Goal: Transaction & Acquisition: Purchase product/service

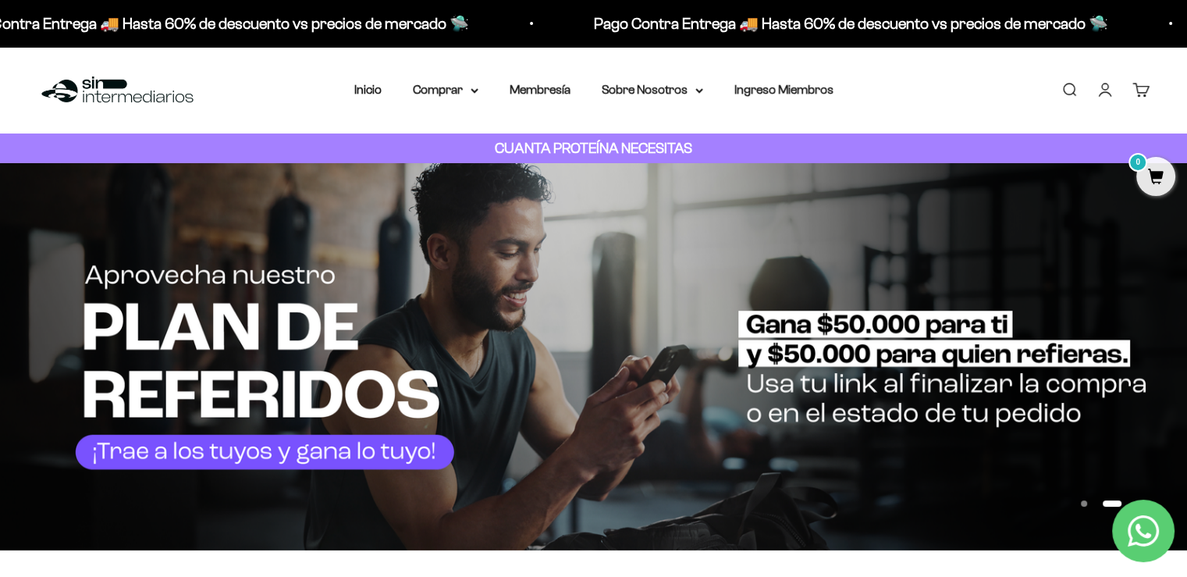
click at [1112, 91] on link "Iniciar sesión" at bounding box center [1105, 89] width 17 height 17
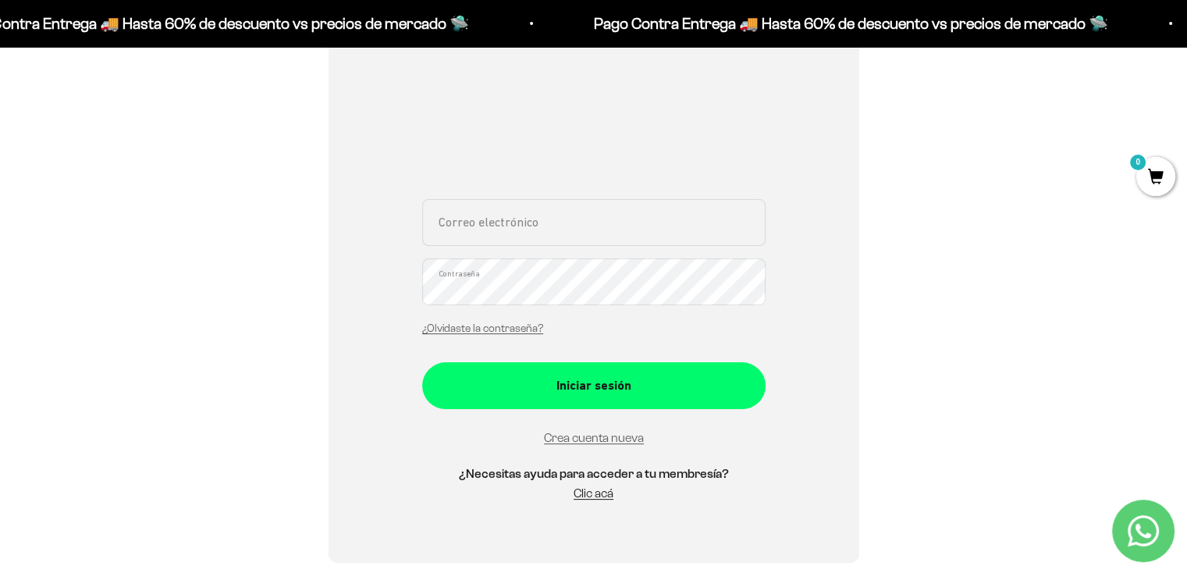
scroll to position [156, 0]
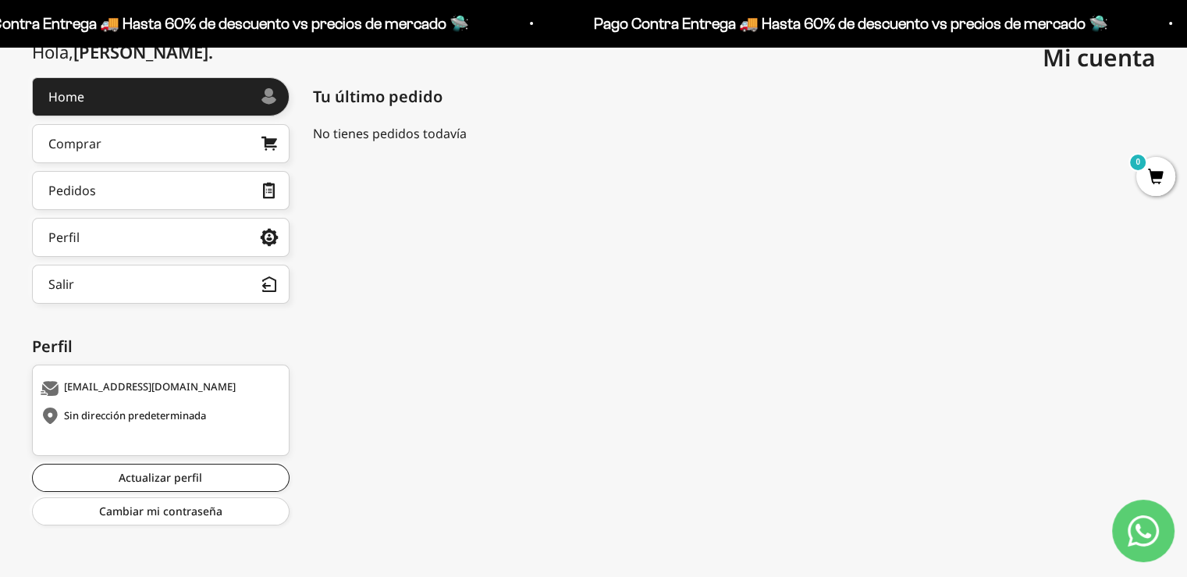
scroll to position [112, 0]
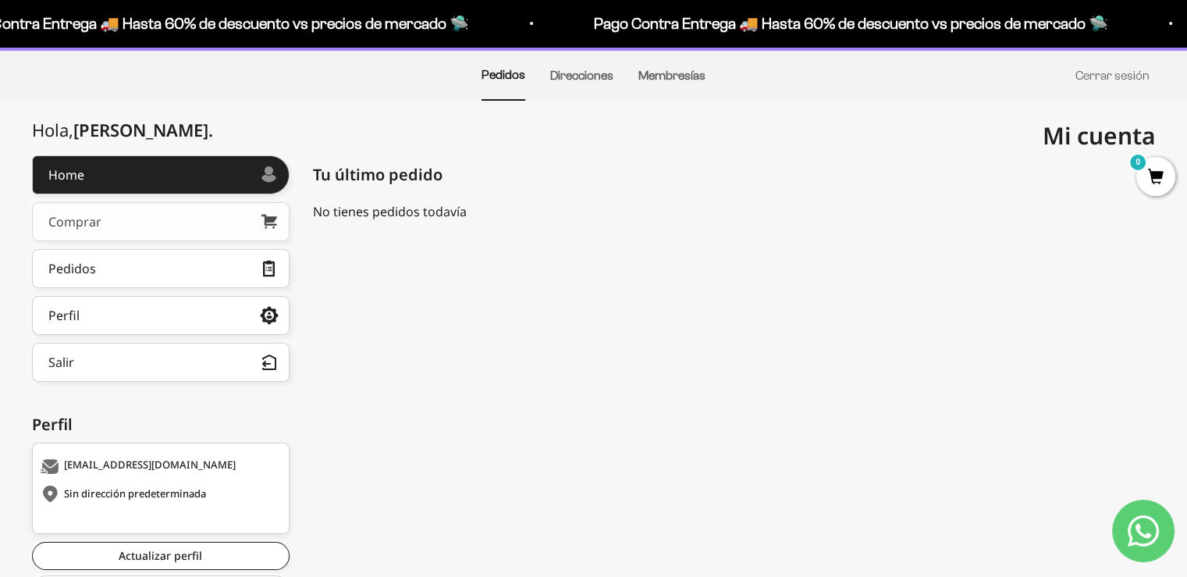
click at [90, 226] on div "Comprar" at bounding box center [74, 221] width 53 height 12
click at [103, 219] on link "Comprar" at bounding box center [161, 221] width 258 height 39
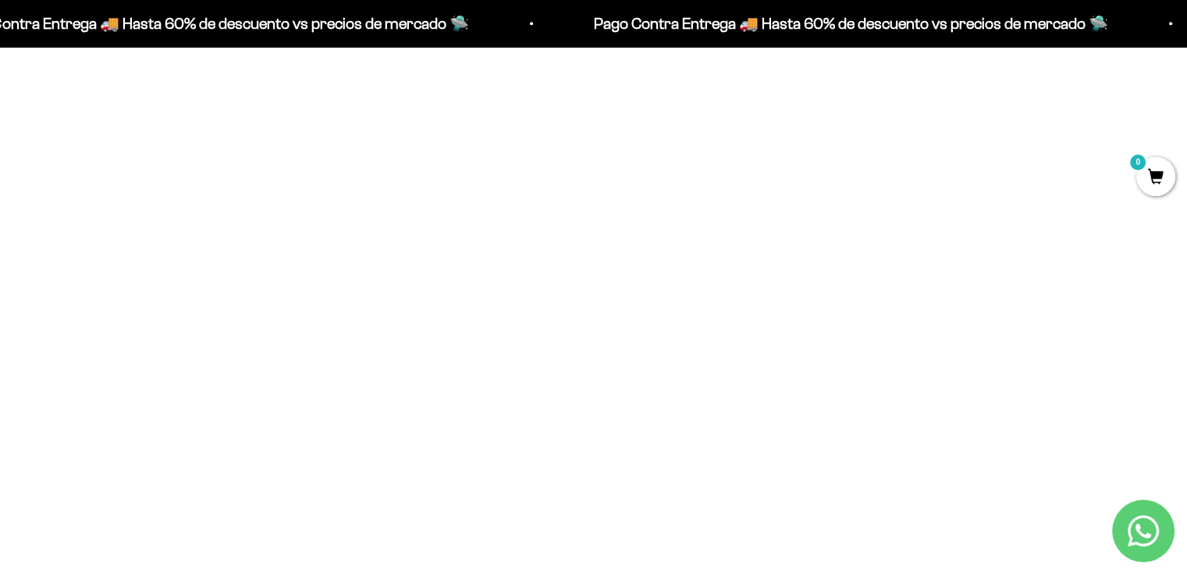
scroll to position [781, 0]
click at [749, 297] on span at bounding box center [755, 298] width 15 height 18
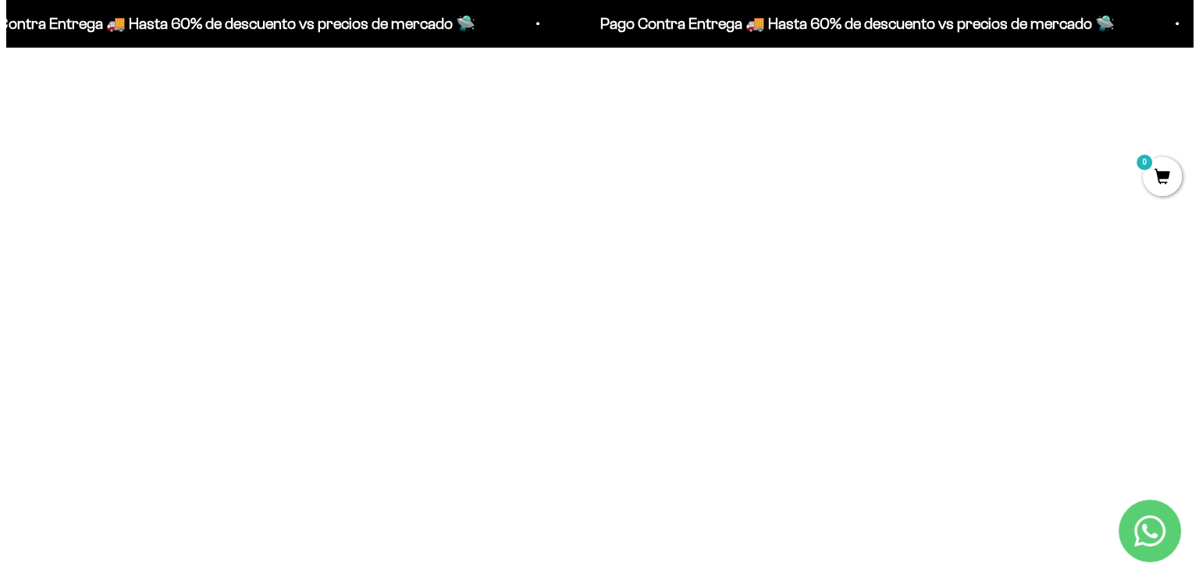
scroll to position [784, 0]
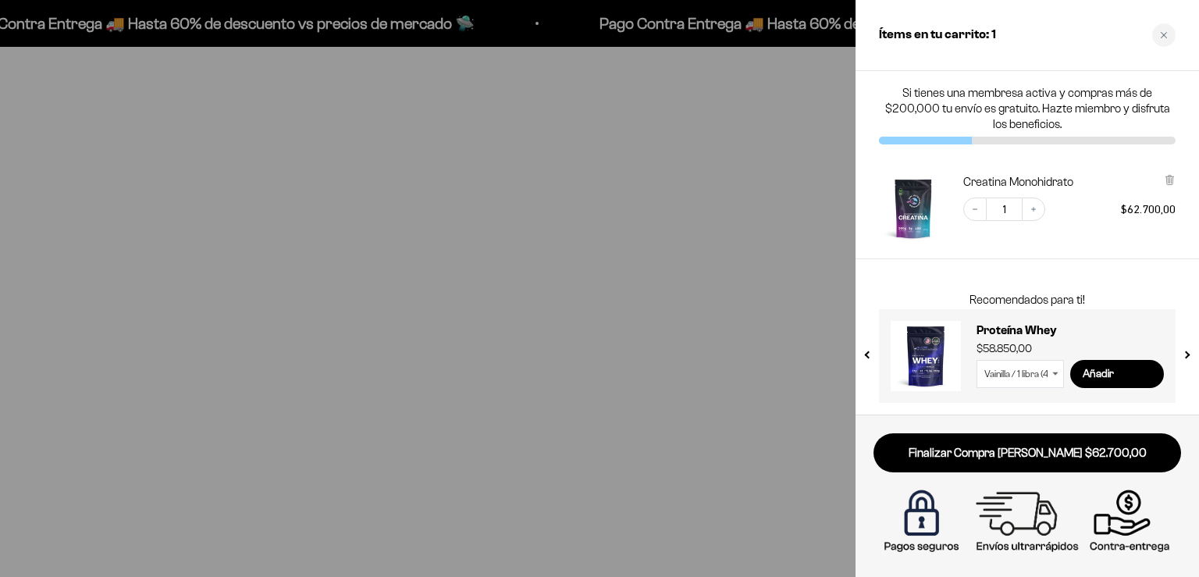
click at [1039, 370] on select "Vainilla / 1 libra (460g) Vainilla / 2 libras (910g) Vainilla / 5 libras (2280g…" at bounding box center [1019, 374] width 87 height 28
click at [976, 360] on select "Vainilla / 1 libra (460g) Vainilla / 2 libras (910g) Vainilla / 5 libras (2280g…" at bounding box center [1019, 374] width 87 height 28
click at [1118, 313] on div "Proteína Whey $237.600,00 Vainilla / 1 libra (460g) Vainilla / 2 libras (910g) …" at bounding box center [1019, 348] width 289 height 86
click at [1099, 373] on input "Añadir" at bounding box center [1117, 374] width 94 height 28
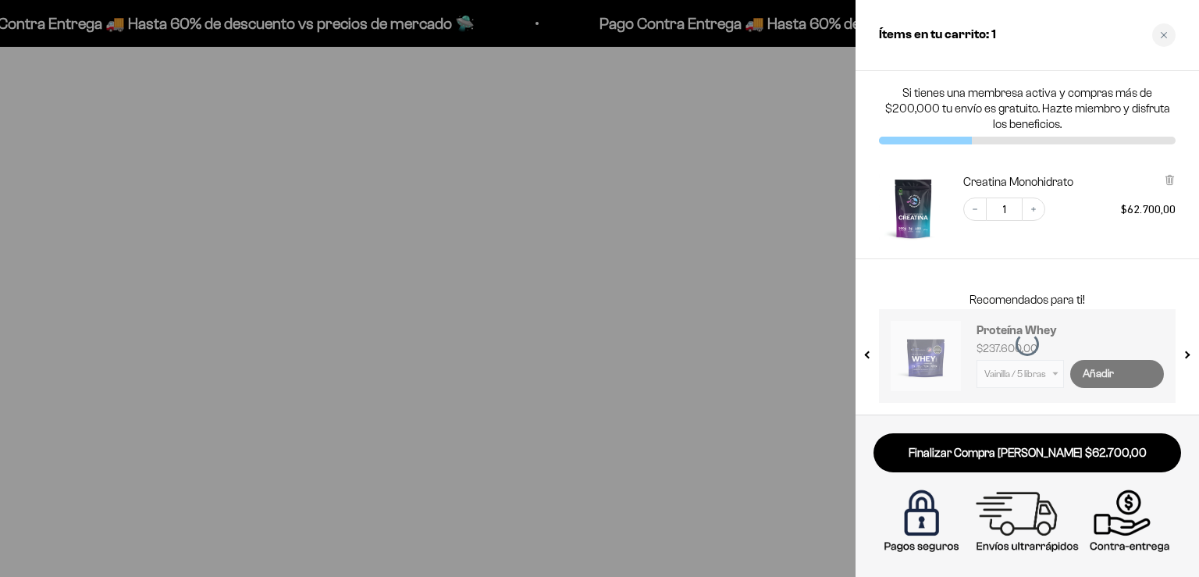
select select "42658509357265"
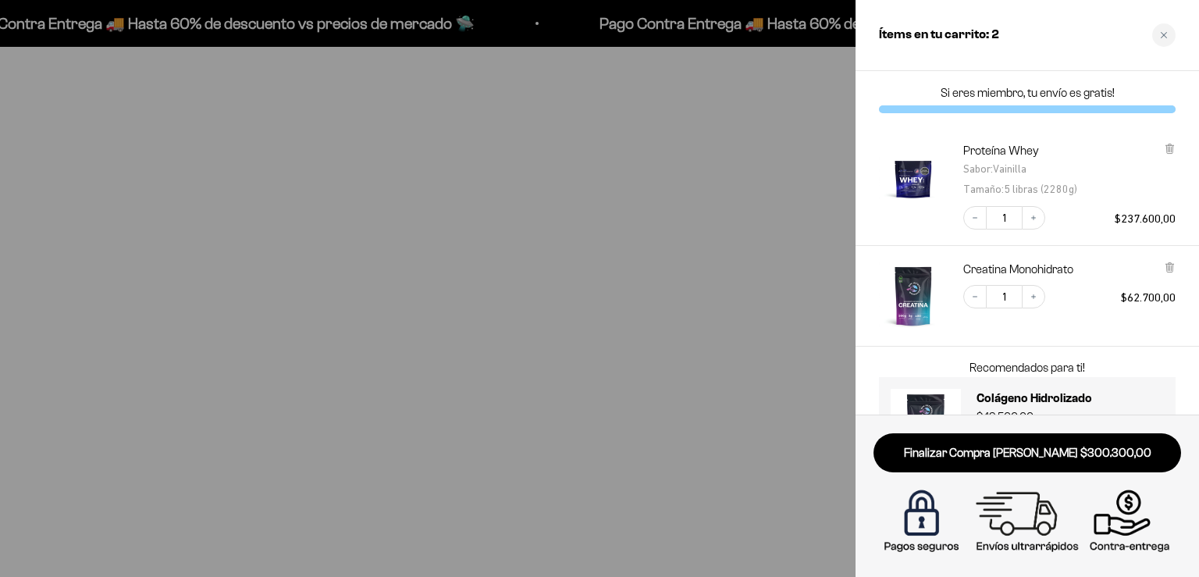
scroll to position [67, 0]
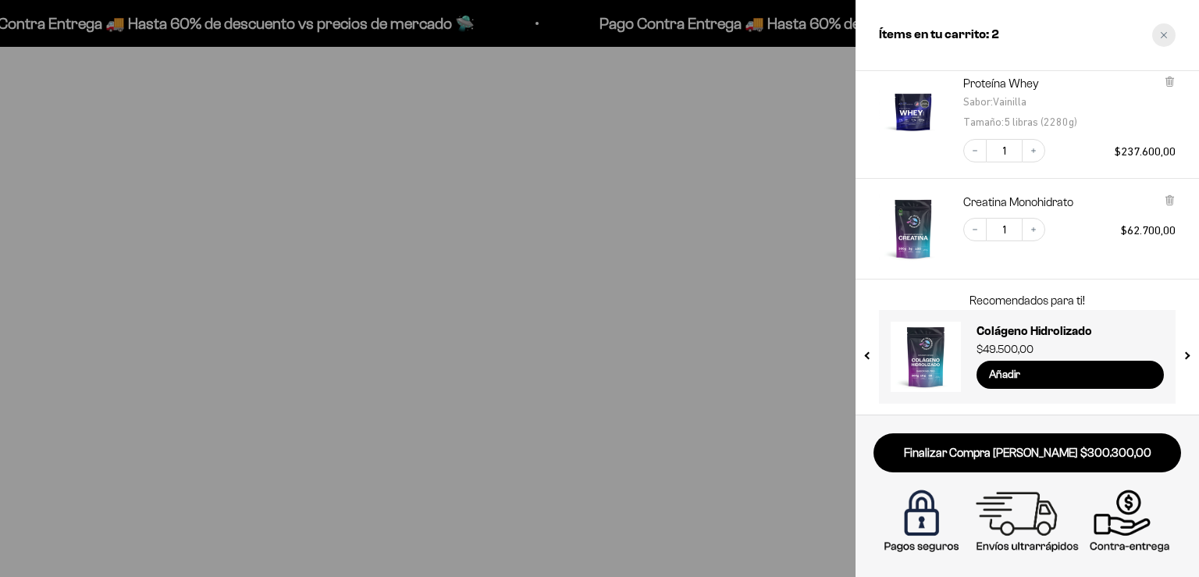
click at [1165, 37] on icon "Close cart" at bounding box center [1164, 35] width 8 height 8
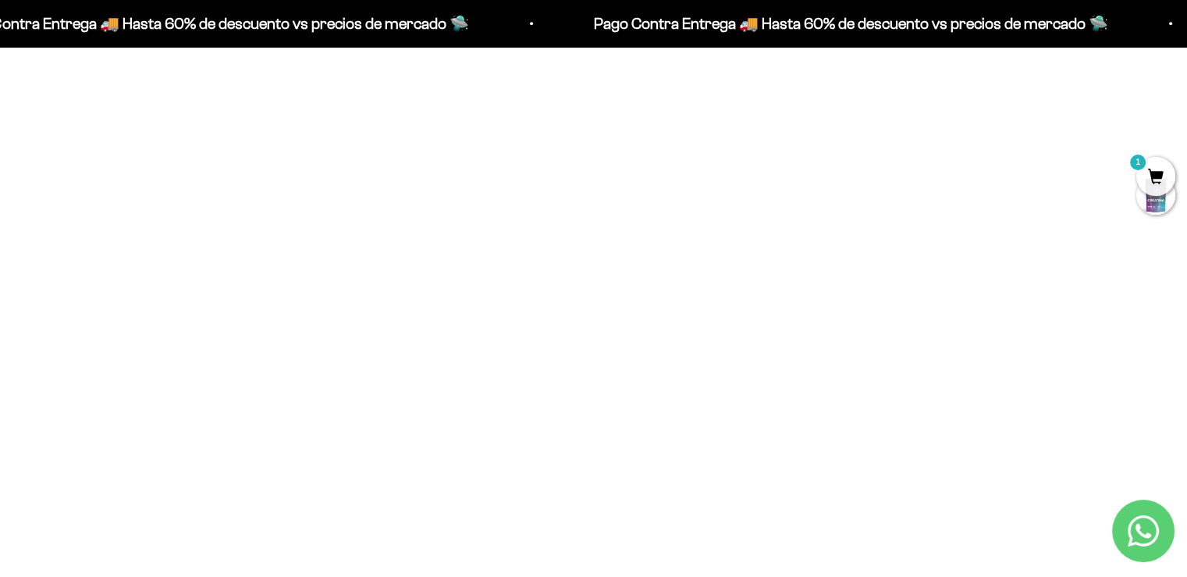
scroll to position [703, 0]
click at [1154, 165] on span "1" at bounding box center [1155, 176] width 39 height 39
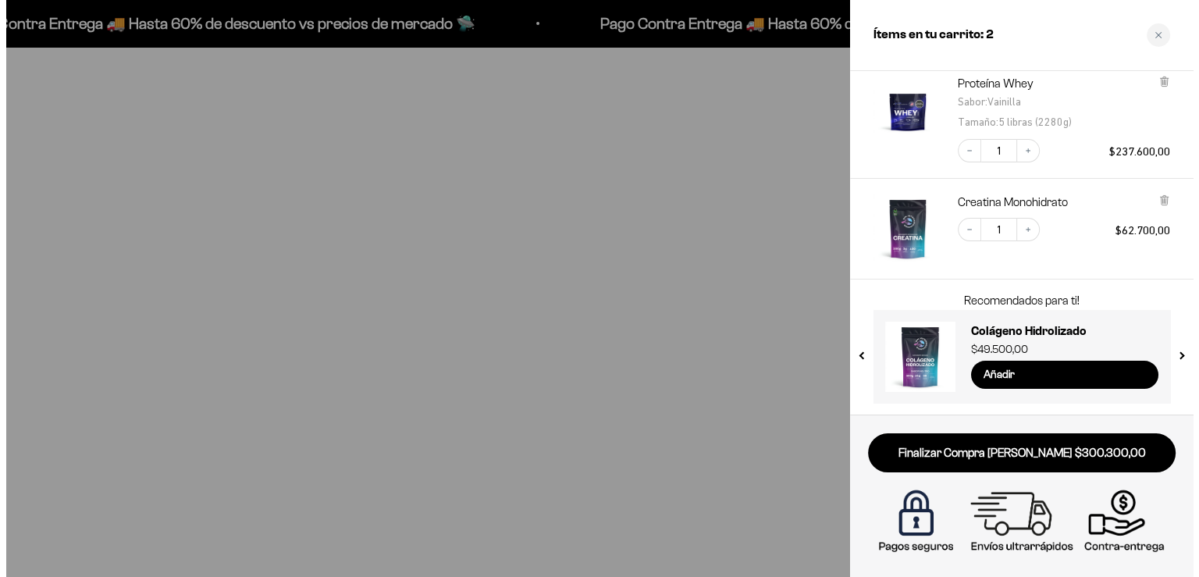
scroll to position [706, 0]
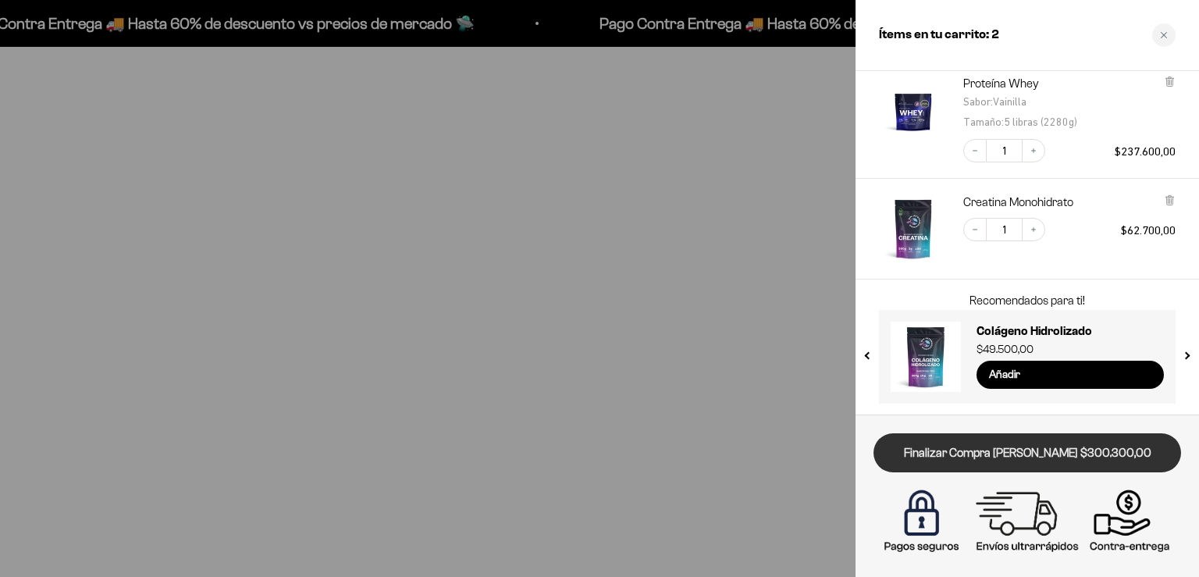
click at [1061, 449] on link "Finalizar Compra Segura $300.300,00" at bounding box center [1027, 453] width 308 height 40
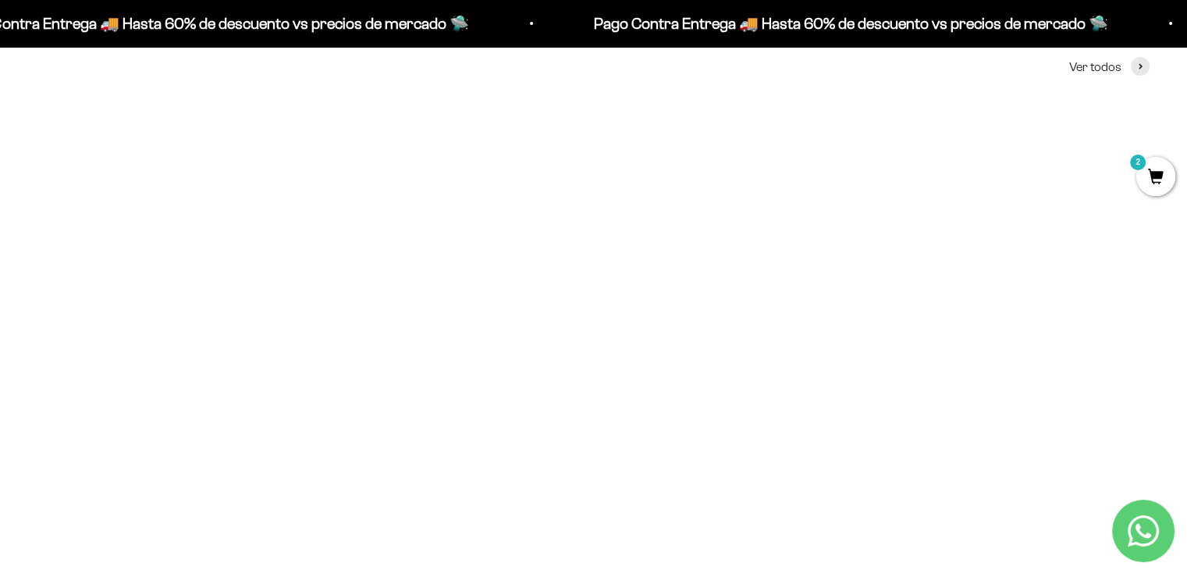
scroll to position [703, 0]
click at [752, 380] on span at bounding box center [755, 376] width 15 height 18
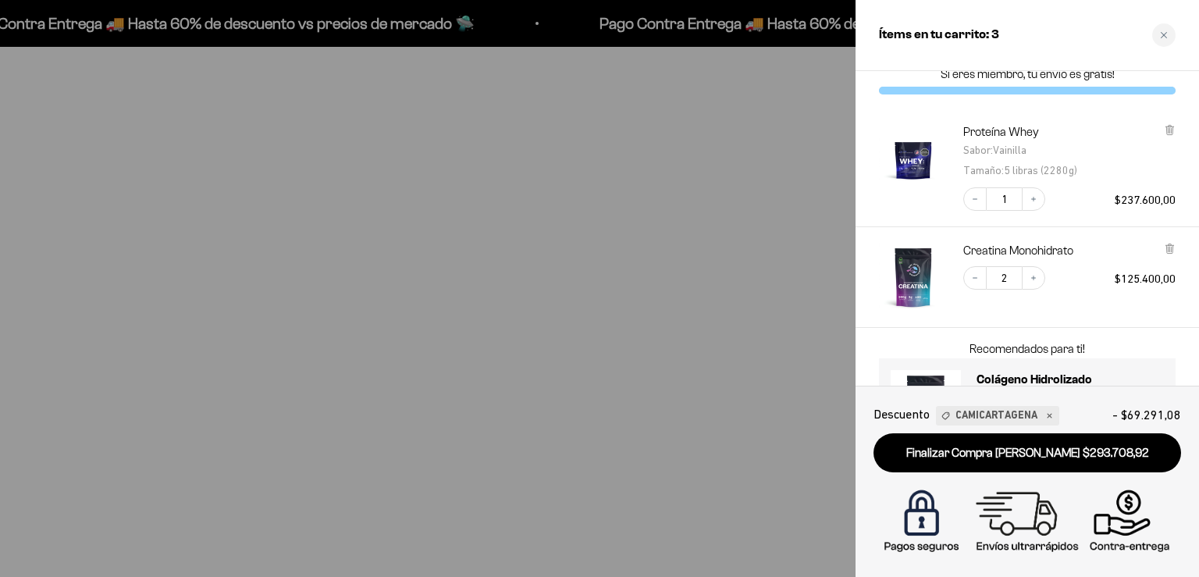
scroll to position [0, 0]
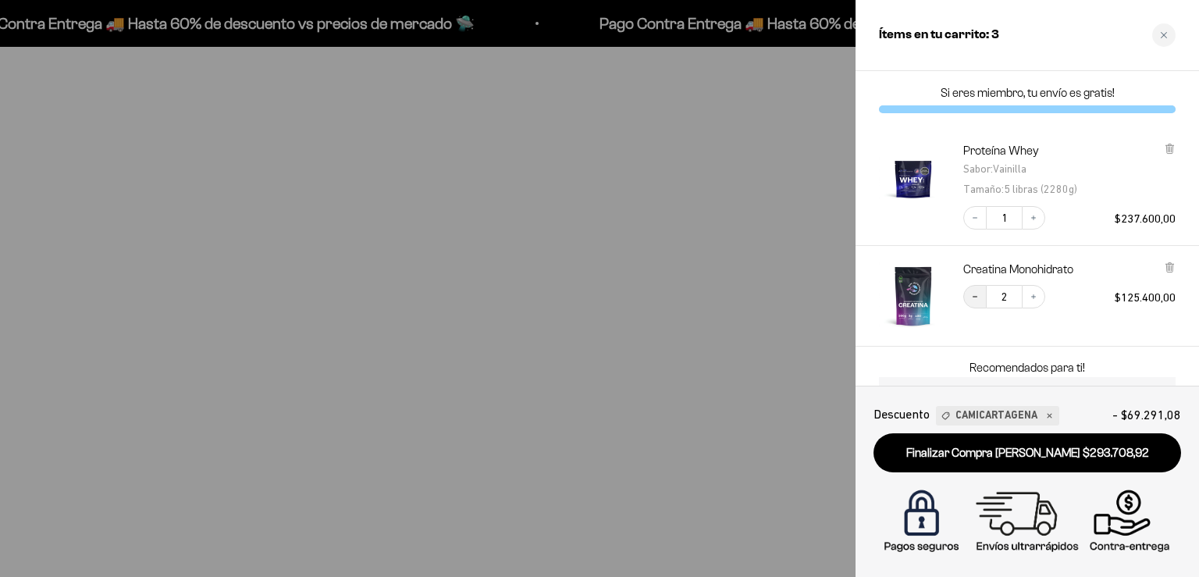
click at [971, 293] on icon "Decrease quantity" at bounding box center [974, 296] width 9 height 9
click at [708, 269] on div at bounding box center [599, 288] width 1199 height 577
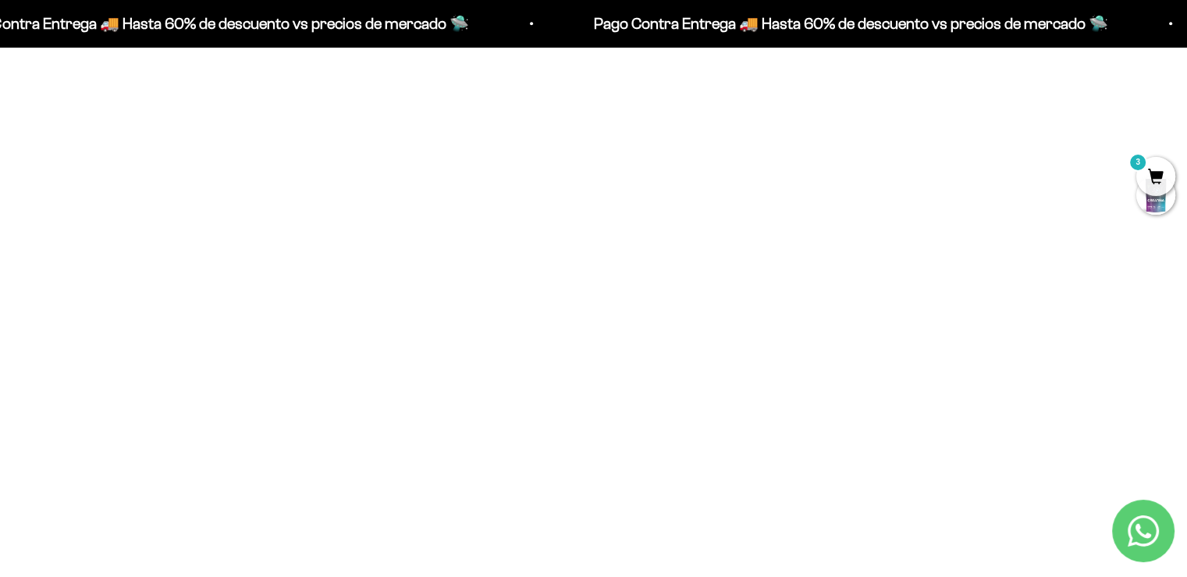
click at [1147, 181] on span "3" at bounding box center [1155, 176] width 39 height 39
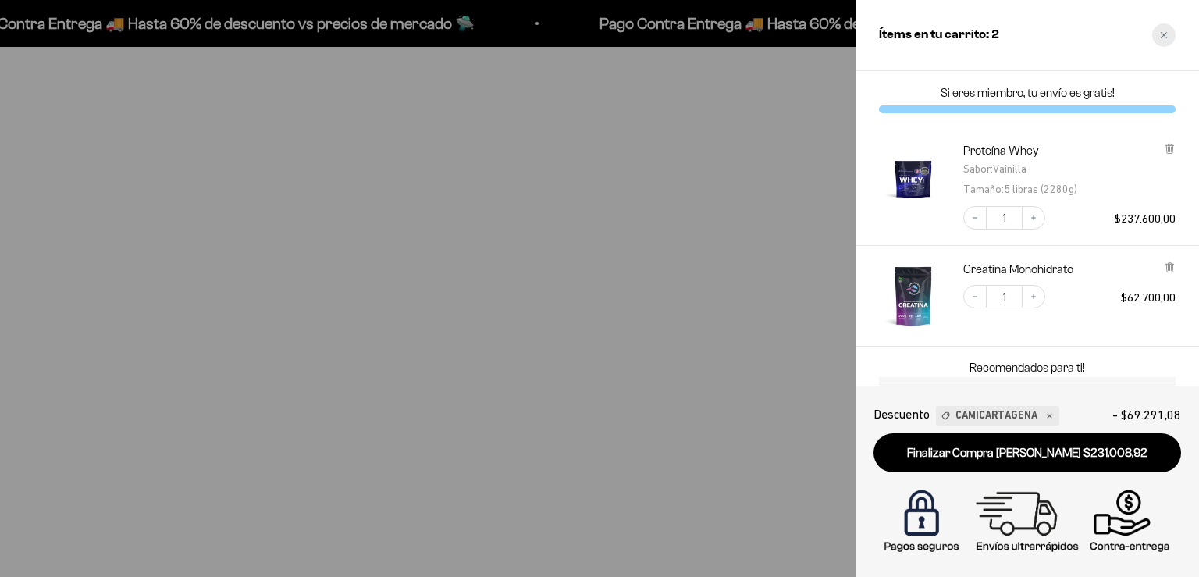
click at [1165, 41] on div "Close cart" at bounding box center [1163, 34] width 23 height 23
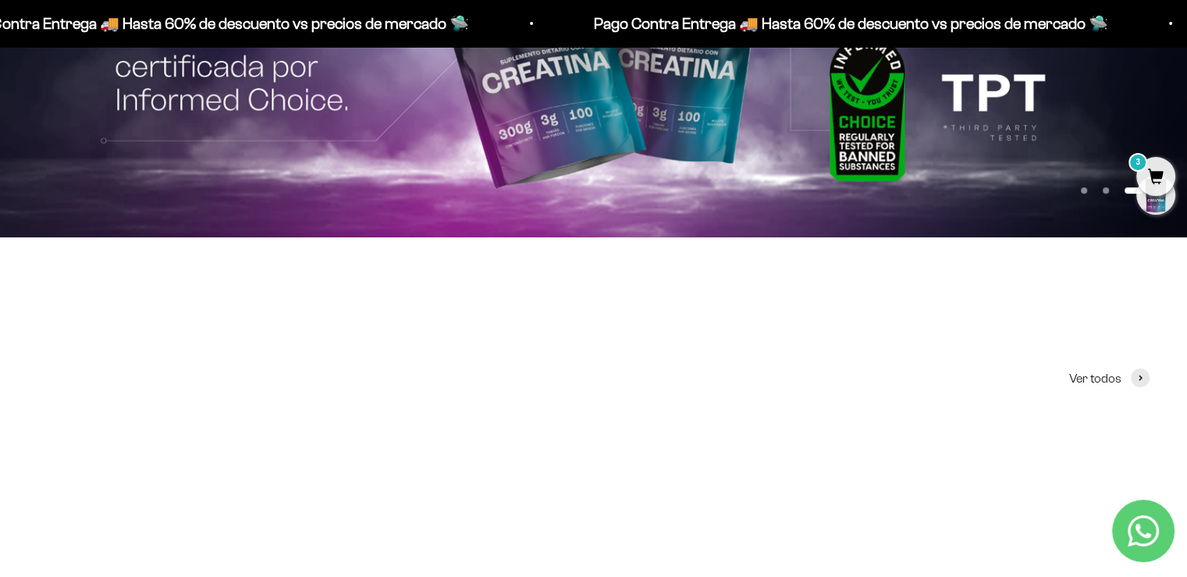
scroll to position [234, 0]
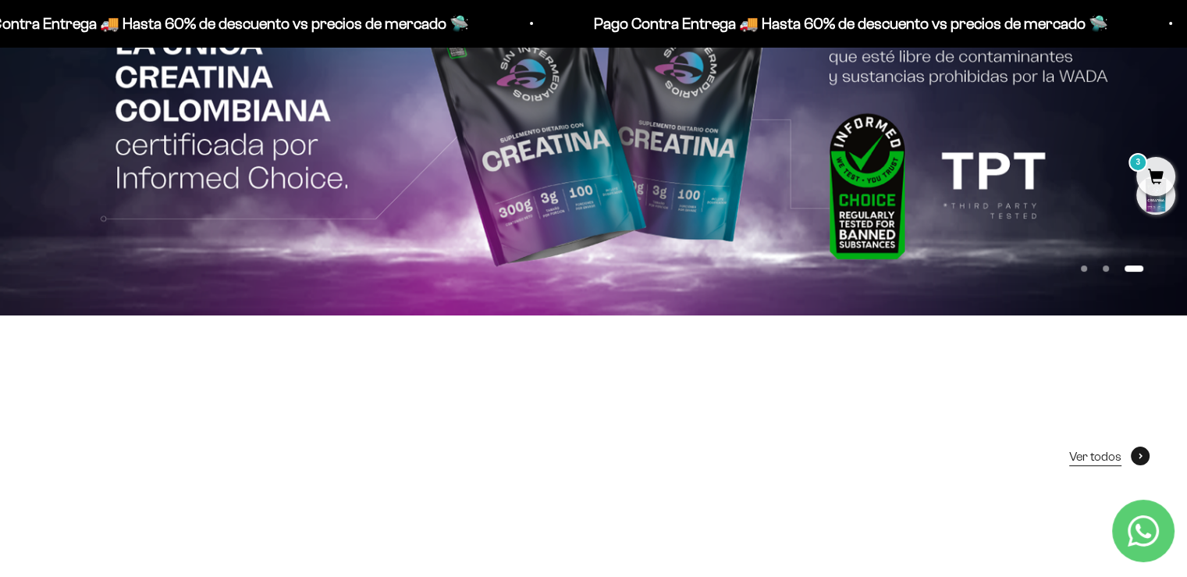
click at [1100, 458] on span "Ver todos" at bounding box center [1095, 456] width 52 height 20
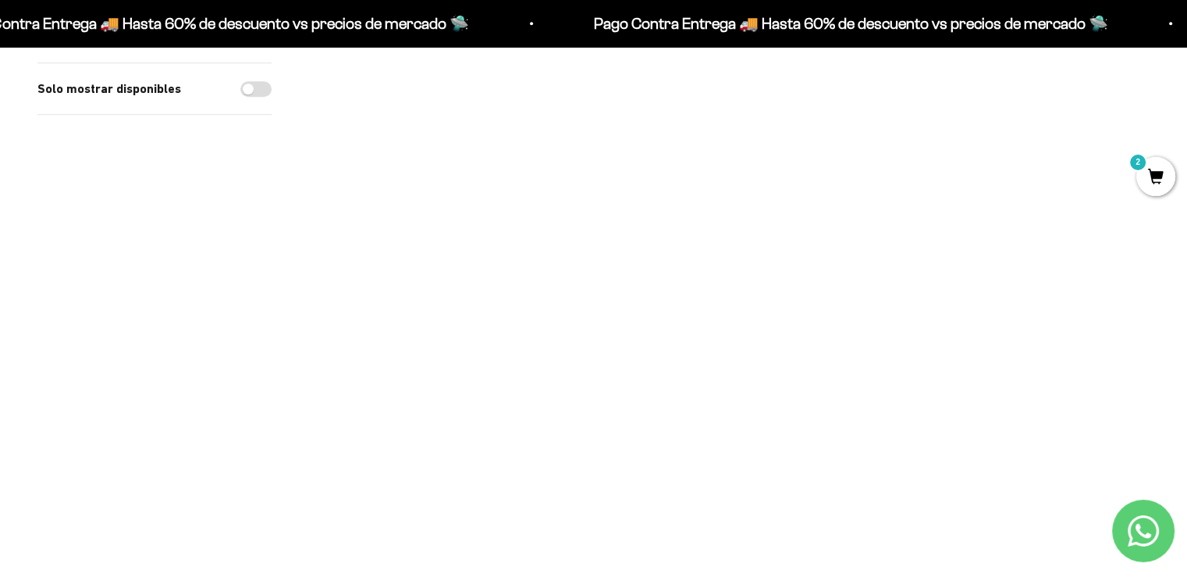
scroll to position [1561, 0]
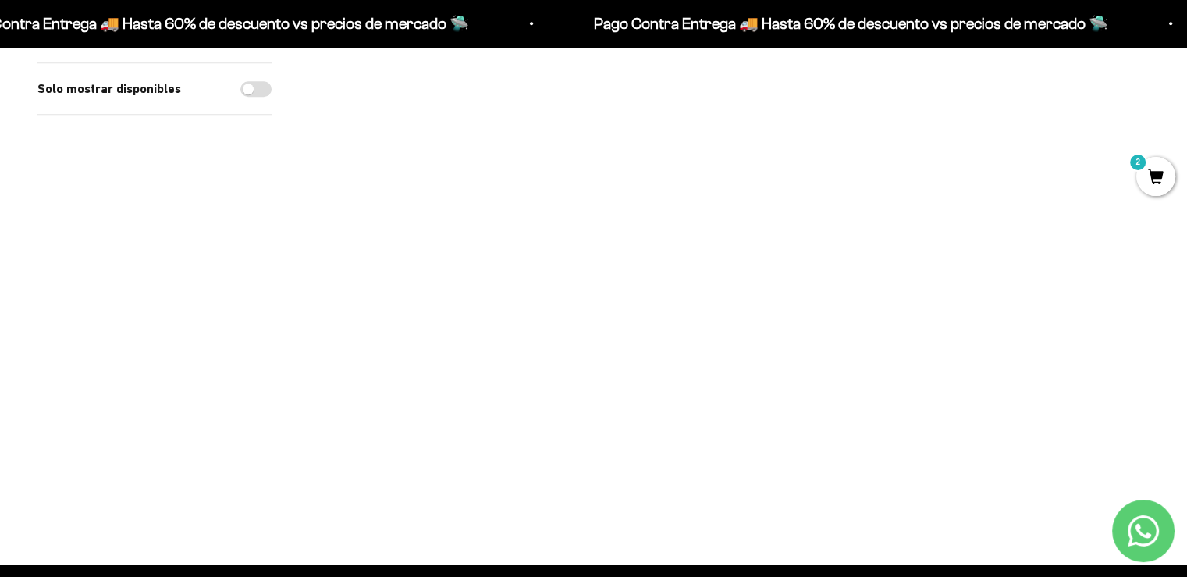
click at [553, 284] on img at bounding box center [557, 333] width 153 height 153
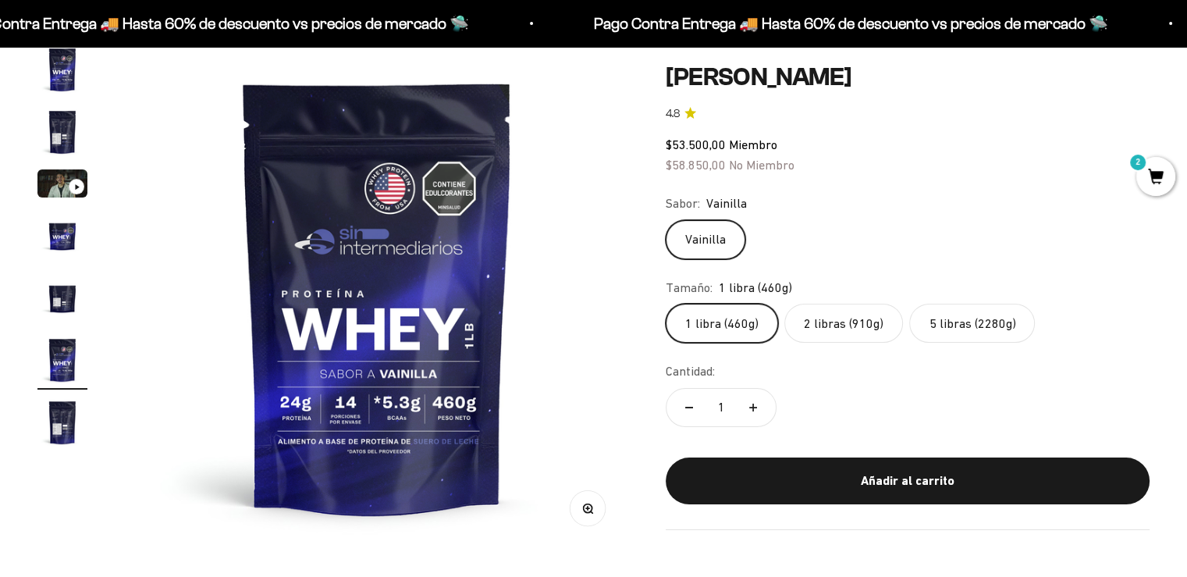
click at [959, 316] on label "5 libras (2280g)" at bounding box center [972, 323] width 126 height 39
click at [666, 304] on input "5 libras (2280g)" at bounding box center [665, 303] width 1 height 1
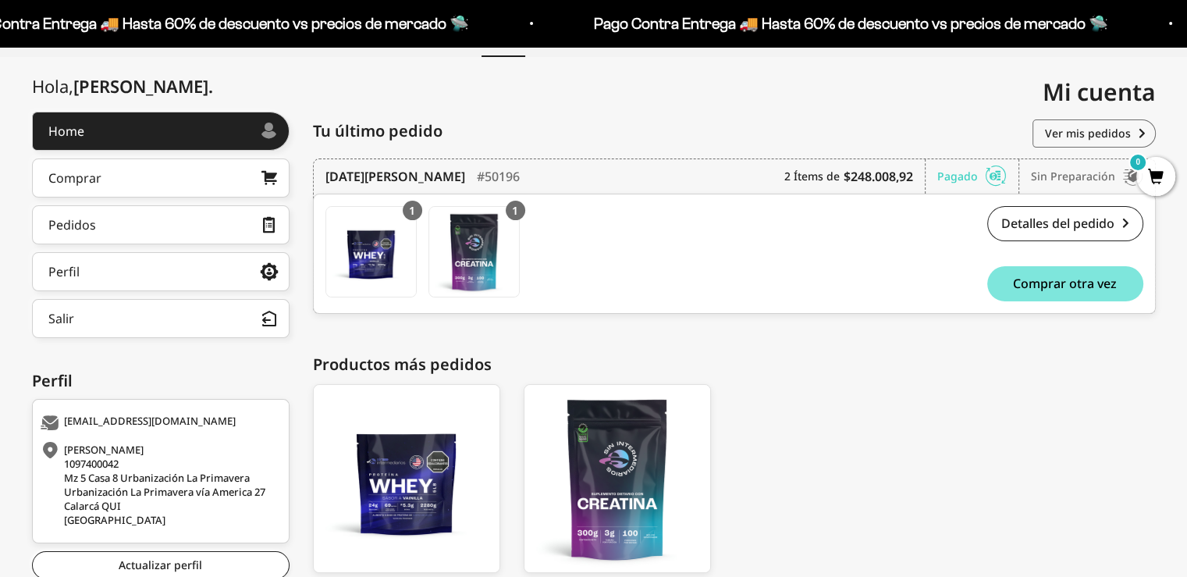
scroll to position [272, 0]
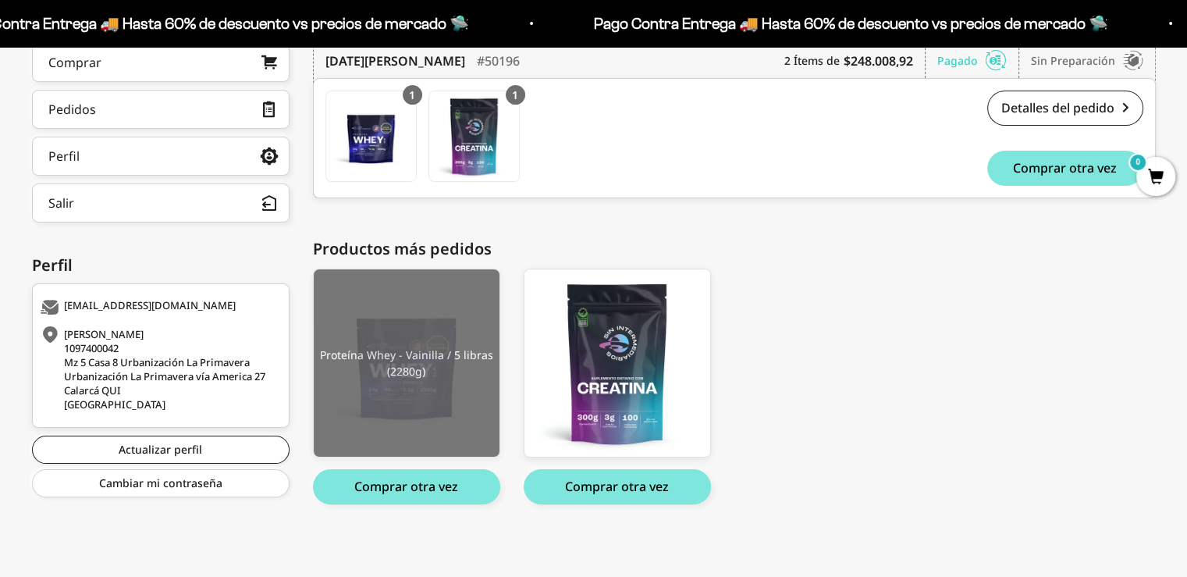
click at [431, 335] on img at bounding box center [407, 362] width 186 height 187
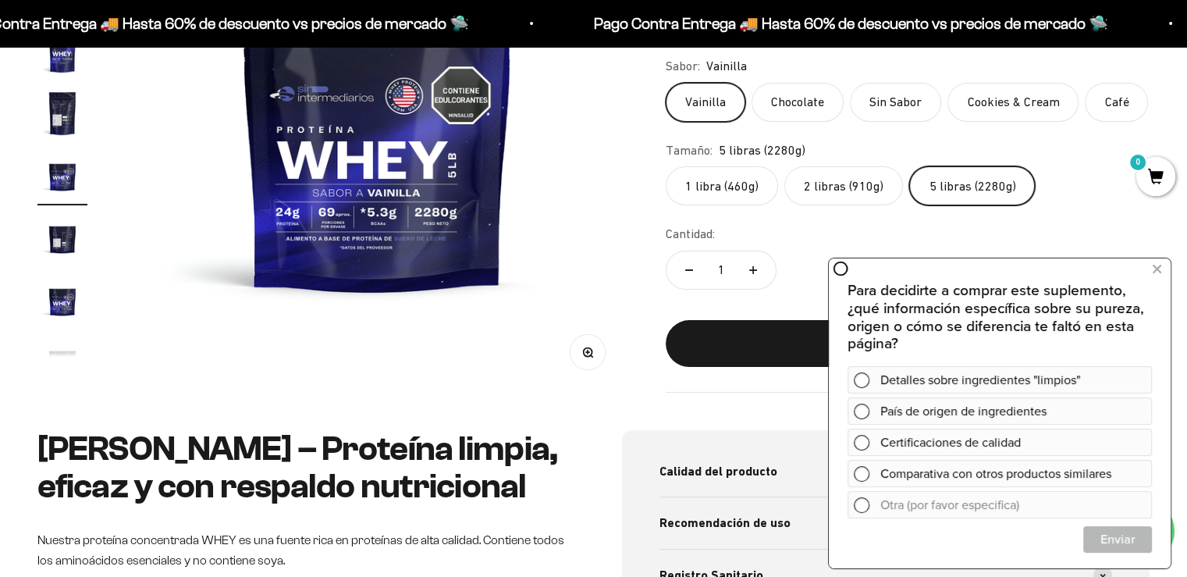
scroll to position [78, 0]
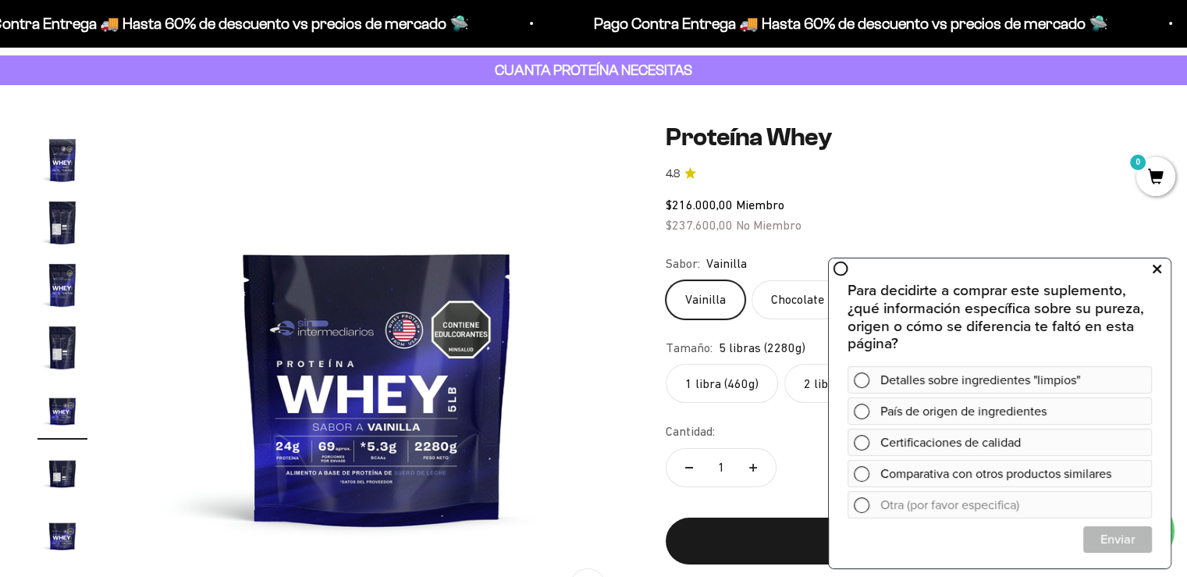
click at [1158, 269] on icon at bounding box center [1157, 269] width 9 height 20
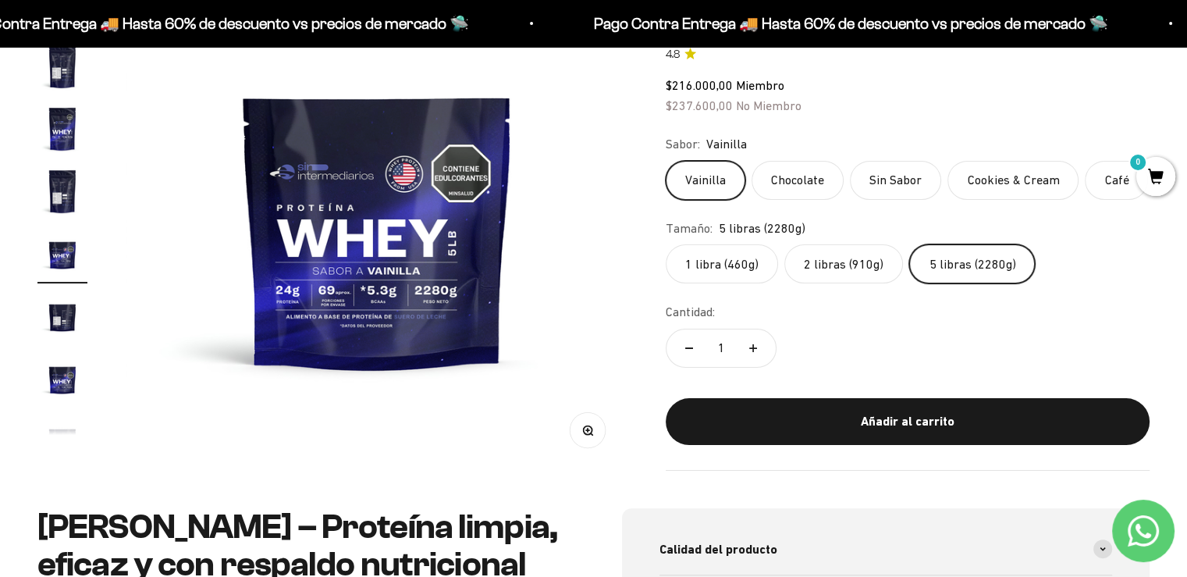
scroll to position [0, 0]
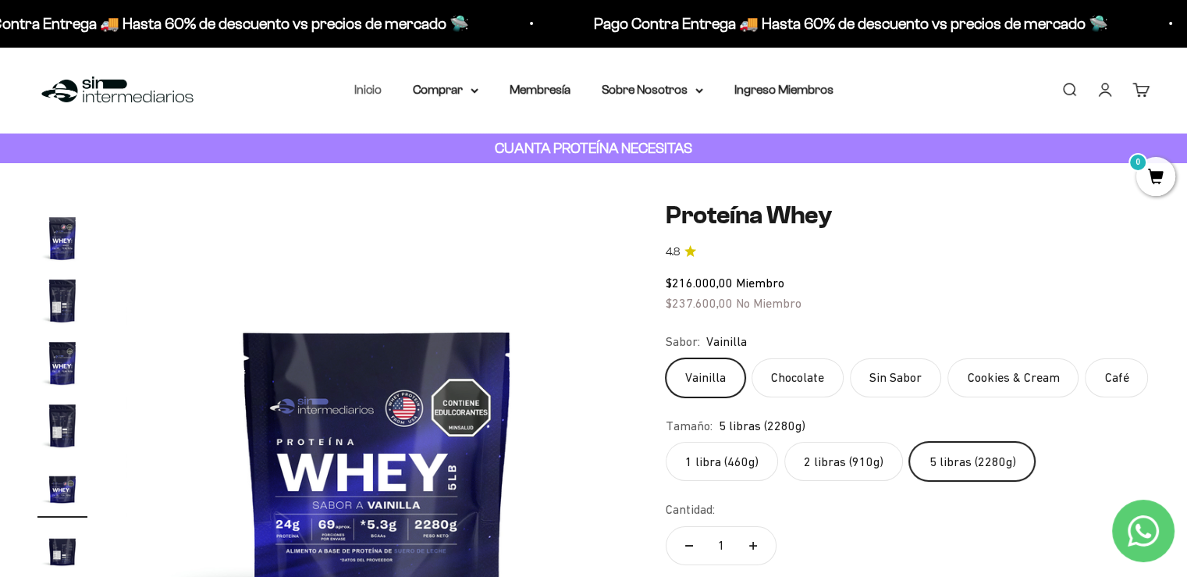
click at [365, 93] on link "Inicio" at bounding box center [367, 89] width 27 height 13
